Goal: Navigation & Orientation: Find specific page/section

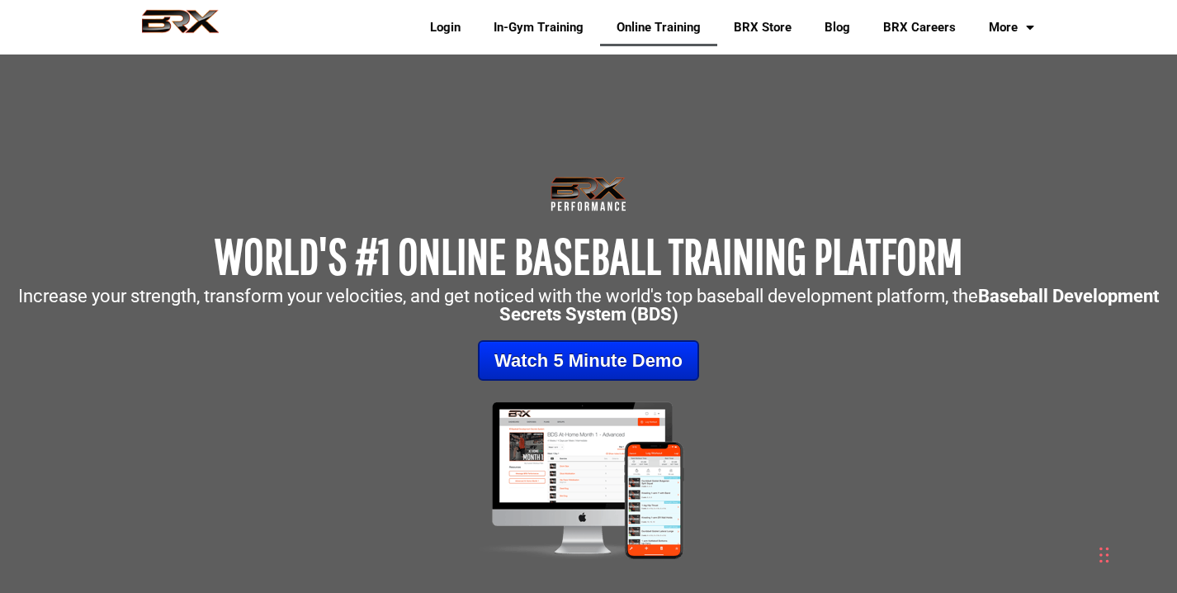
click at [621, 31] on link "Online Training" at bounding box center [658, 27] width 117 height 38
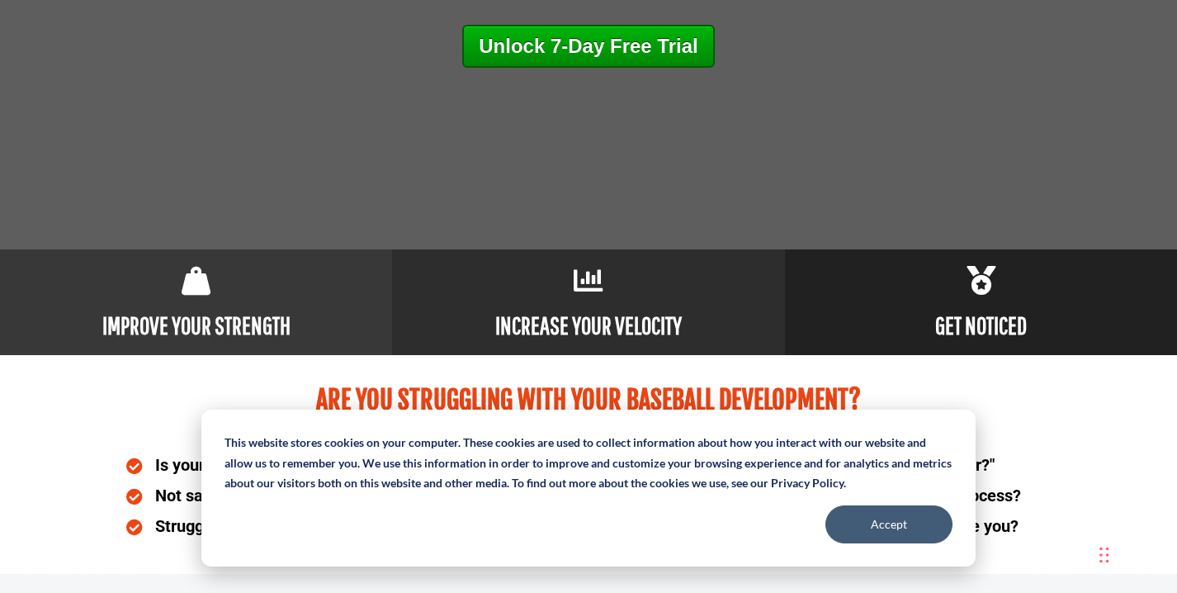
scroll to position [675, 0]
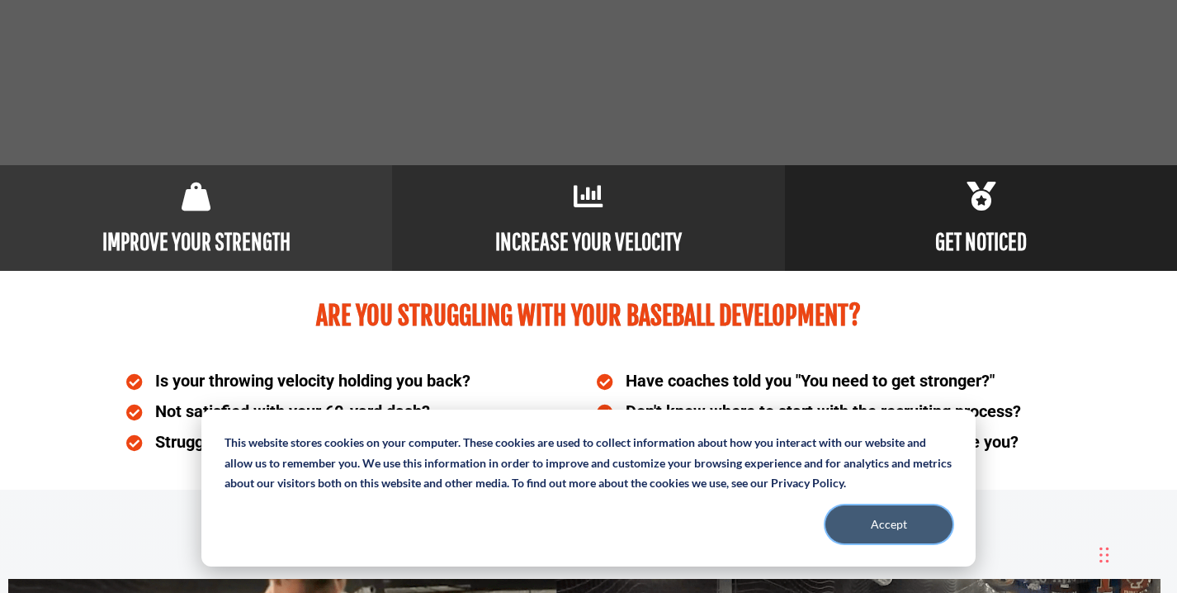
click at [856, 522] on button "Accept" at bounding box center [888, 524] width 127 height 38
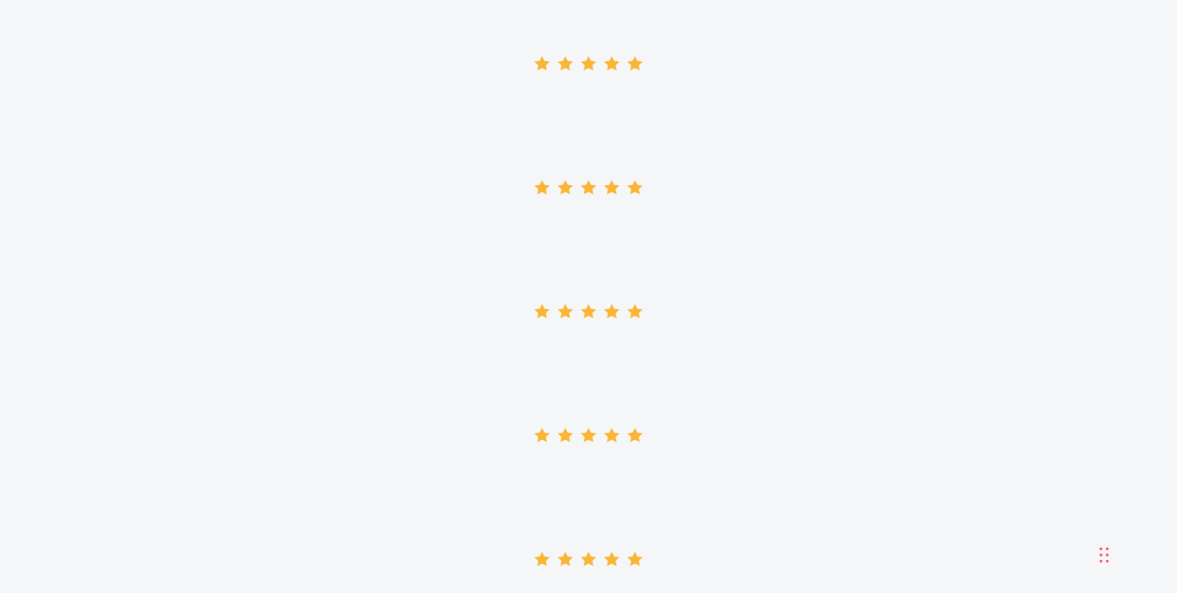
scroll to position [3199, 0]
